Goal: Task Accomplishment & Management: Manage account settings

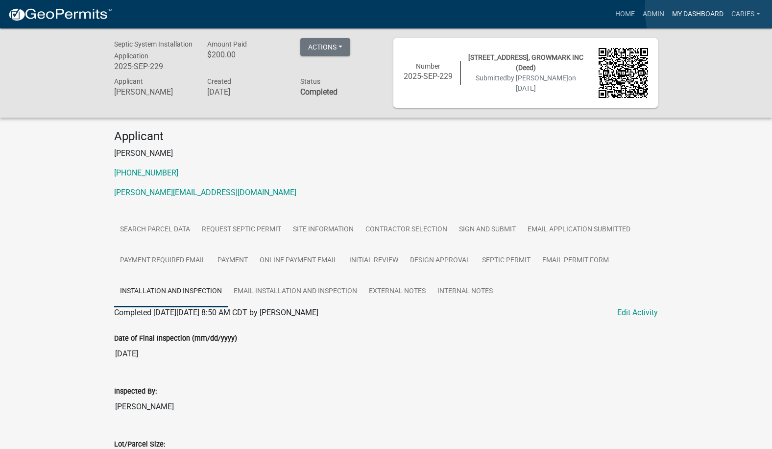
click at [719, 10] on link "My Dashboard" at bounding box center [697, 14] width 59 height 19
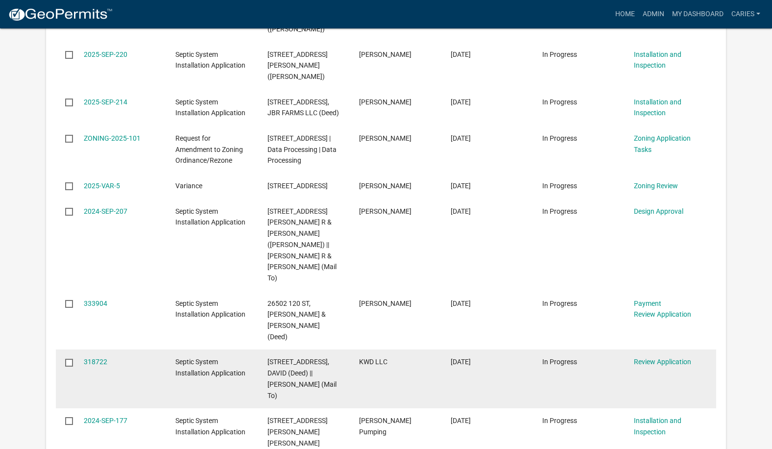
scroll to position [980, 0]
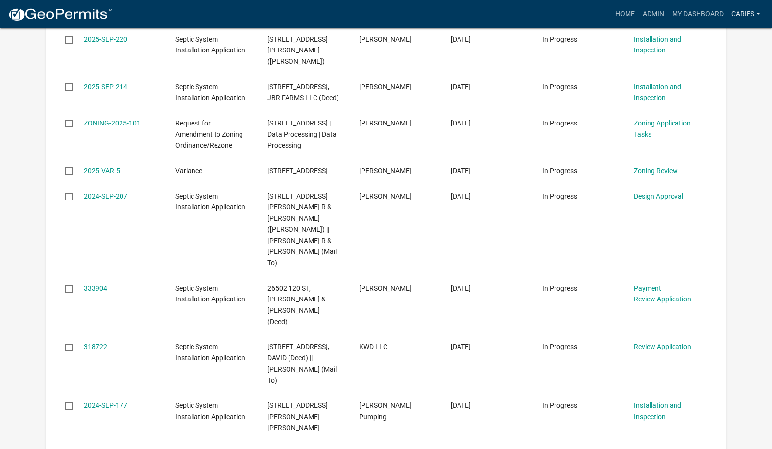
click at [742, 15] on link "CarieS" at bounding box center [746, 14] width 37 height 19
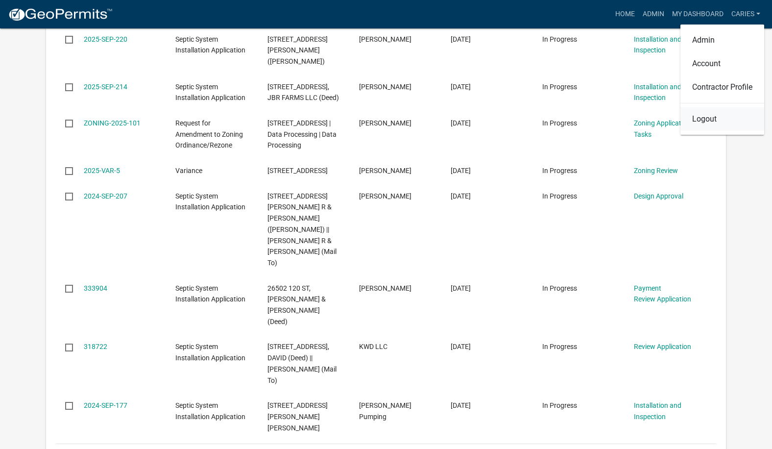
click at [700, 120] on link "Logout" at bounding box center [723, 119] width 84 height 24
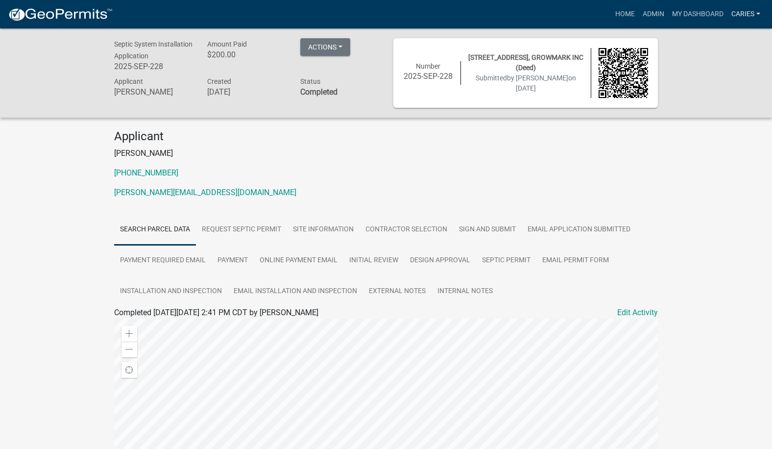
drag, startPoint x: 740, startPoint y: 11, endPoint x: 742, endPoint y: 16, distance: 5.9
click at [740, 12] on link "CarieS" at bounding box center [746, 14] width 37 height 19
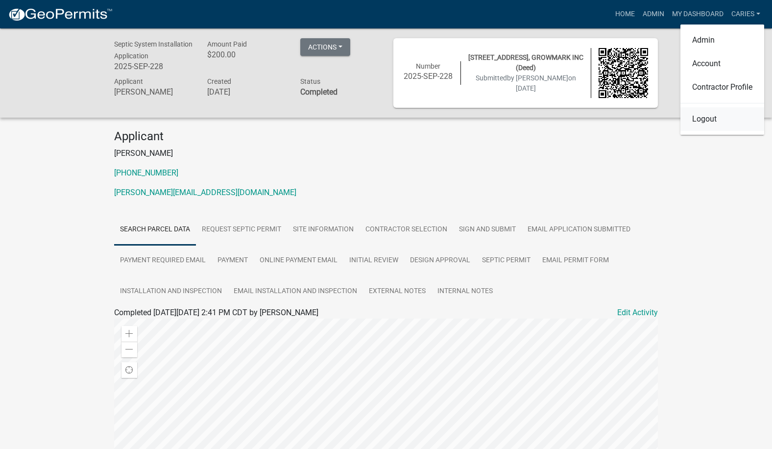
click at [701, 120] on link "Logout" at bounding box center [723, 119] width 84 height 24
